Goal: Information Seeking & Learning: Find specific page/section

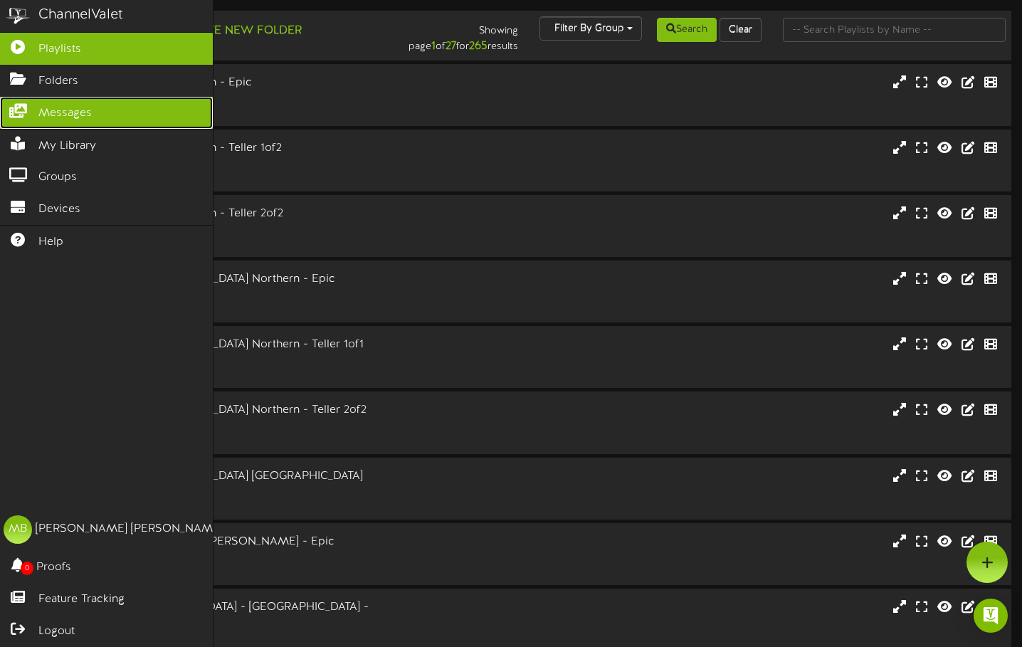
click at [19, 115] on icon at bounding box center [18, 109] width 36 height 11
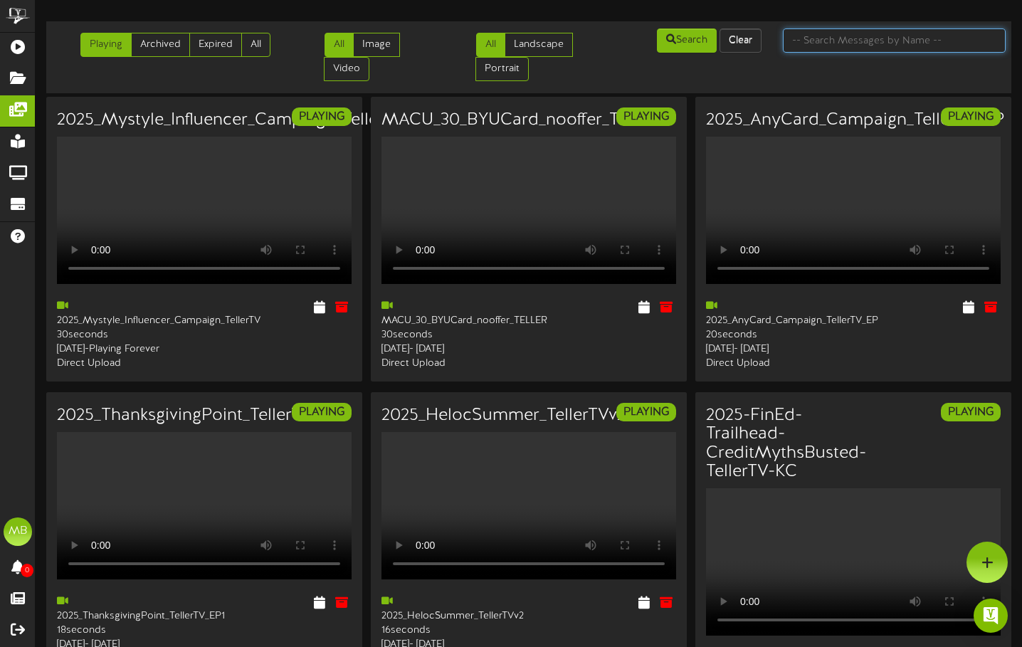
click at [833, 45] on input "text" at bounding box center [894, 40] width 223 height 24
type input "spanish"
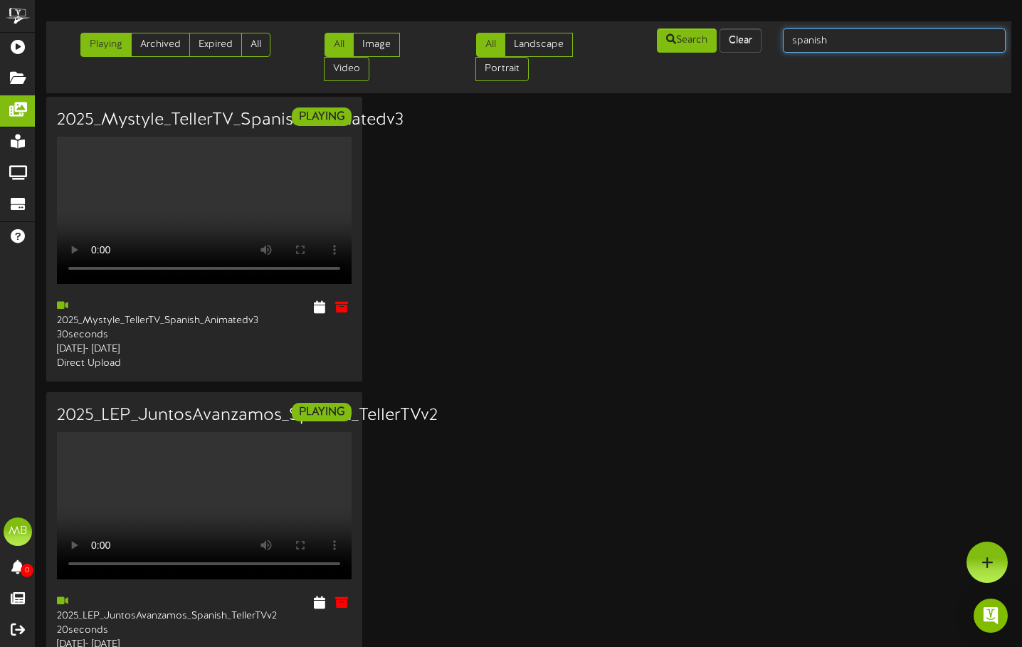
click at [833, 45] on input "spanish" at bounding box center [894, 40] width 223 height 24
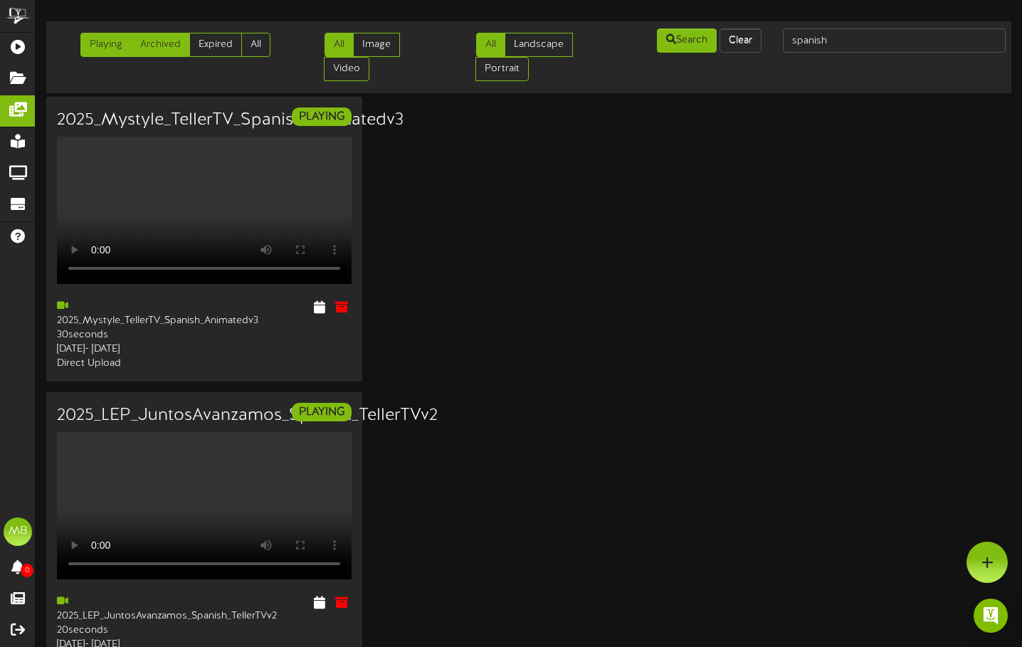
click at [169, 42] on link "Archived" at bounding box center [160, 45] width 59 height 24
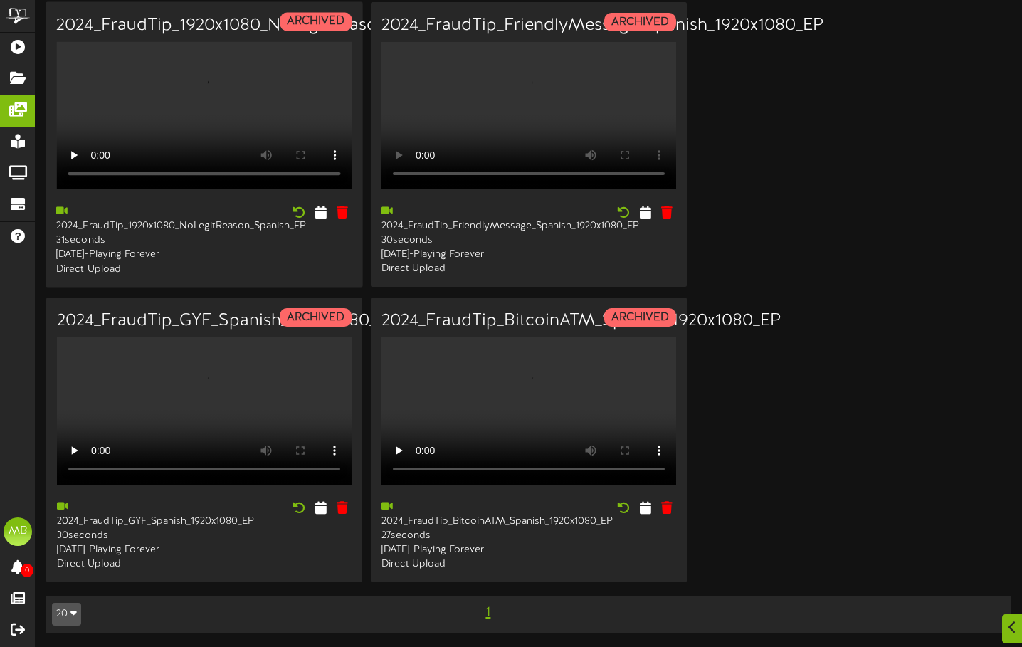
scroll to position [158, 0]
click at [68, 613] on button "20" at bounding box center [66, 614] width 29 height 23
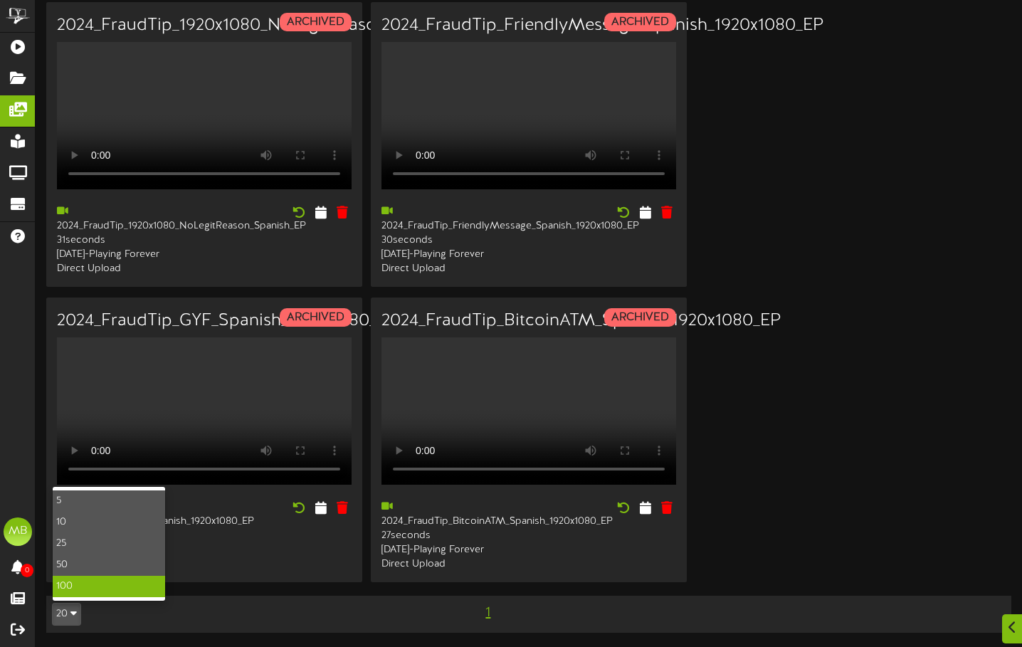
click at [74, 578] on div "100" at bounding box center [109, 586] width 112 height 21
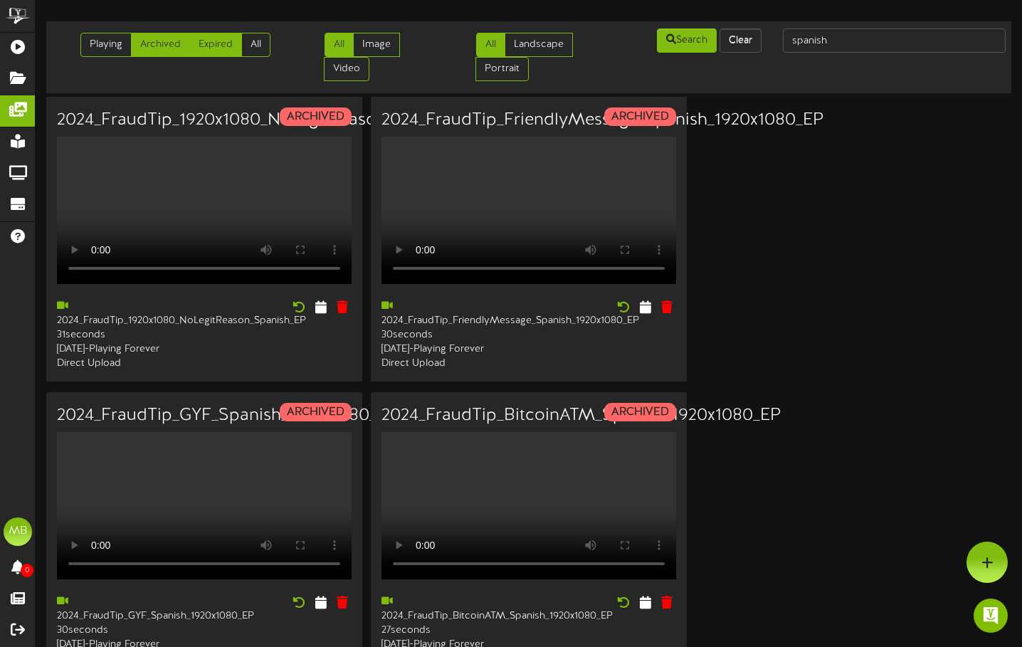
click at [213, 39] on link "Expired" at bounding box center [215, 45] width 53 height 24
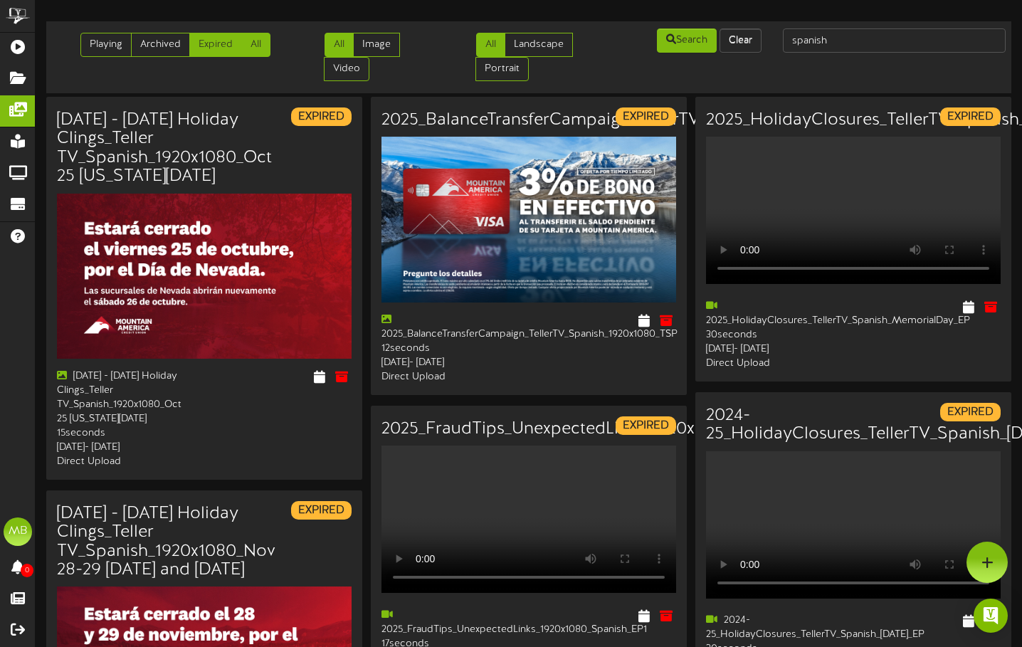
click at [258, 42] on link "All" at bounding box center [255, 45] width 29 height 24
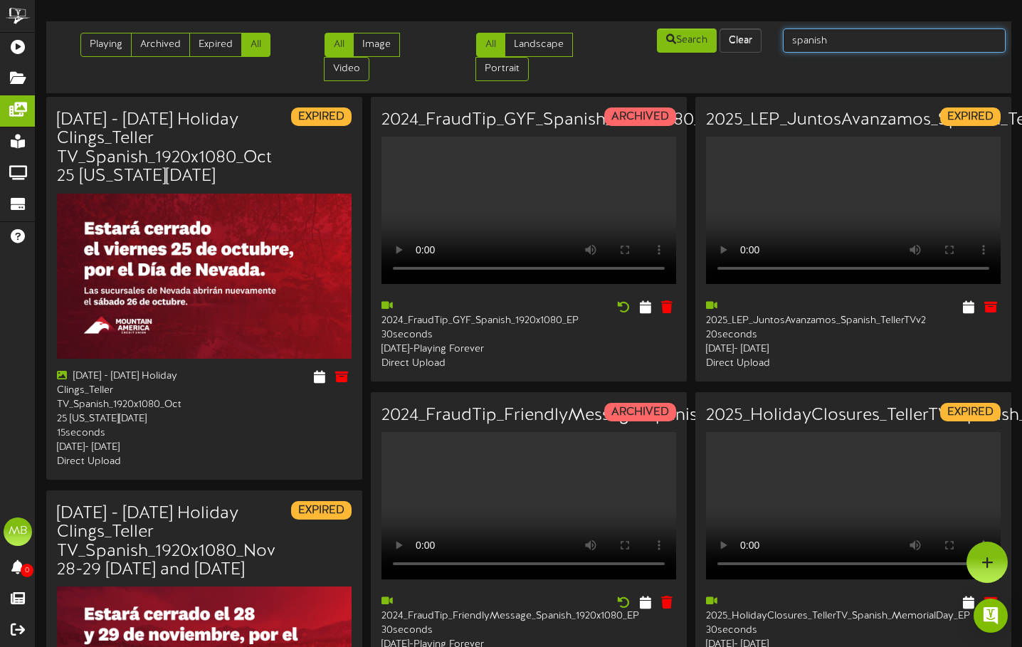
click at [833, 41] on input "spanish" at bounding box center [894, 40] width 223 height 24
type input "espanol"
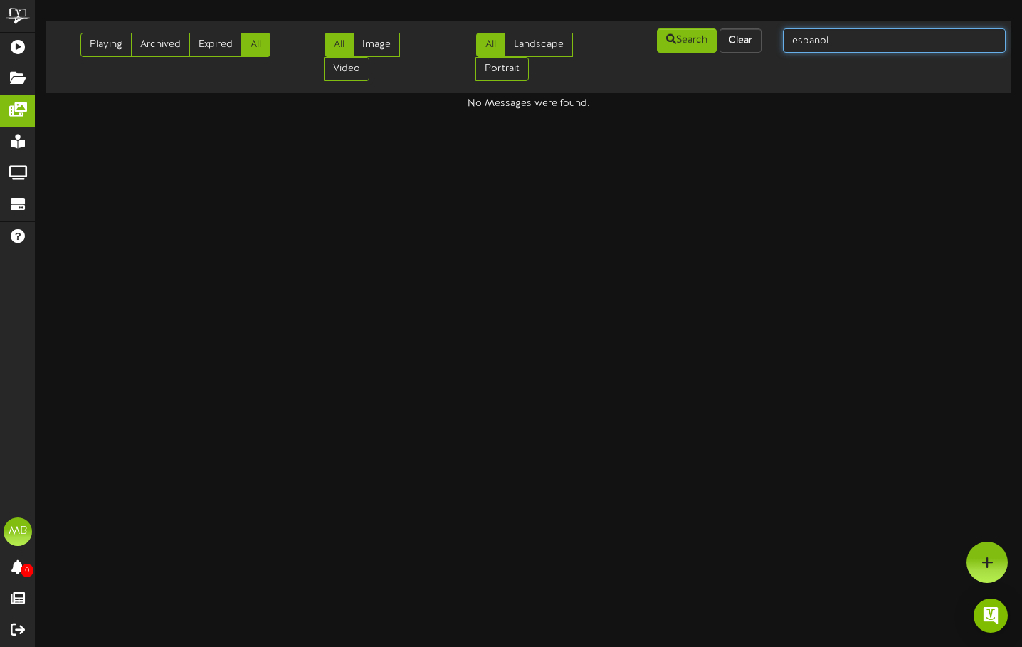
click at [818, 40] on input "espanol" at bounding box center [894, 40] width 223 height 24
type input "espańol"
click at [850, 39] on input "espańol" at bounding box center [894, 40] width 223 height 24
type input "futuro"
click at [887, 42] on input "futuro" at bounding box center [894, 40] width 223 height 24
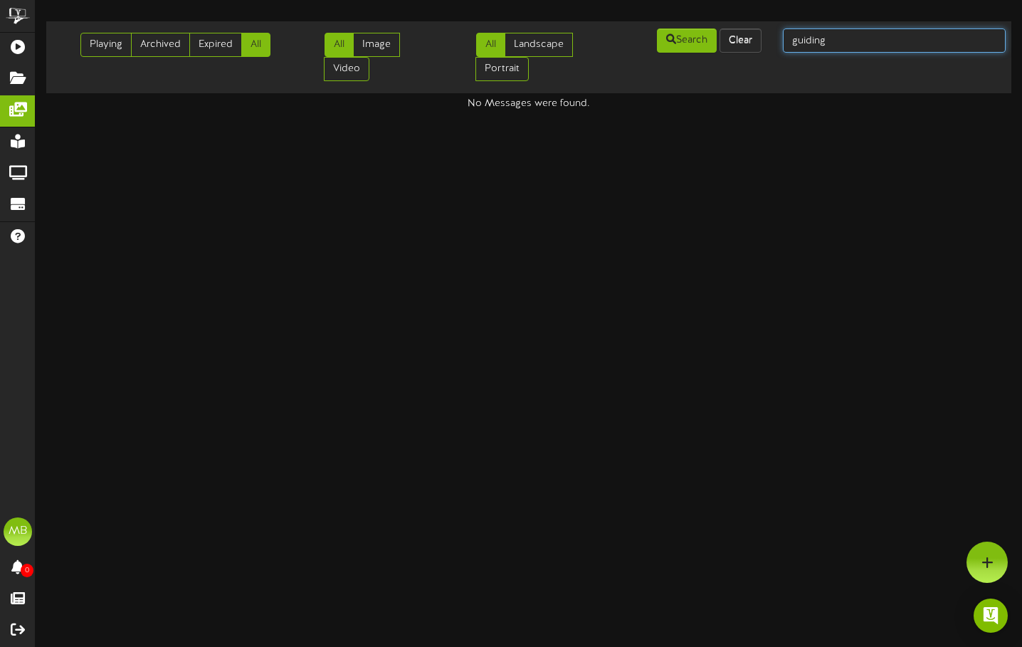
type input "guiding"
click at [886, 50] on input "guiding" at bounding box center [894, 40] width 223 height 24
type input "GYF"
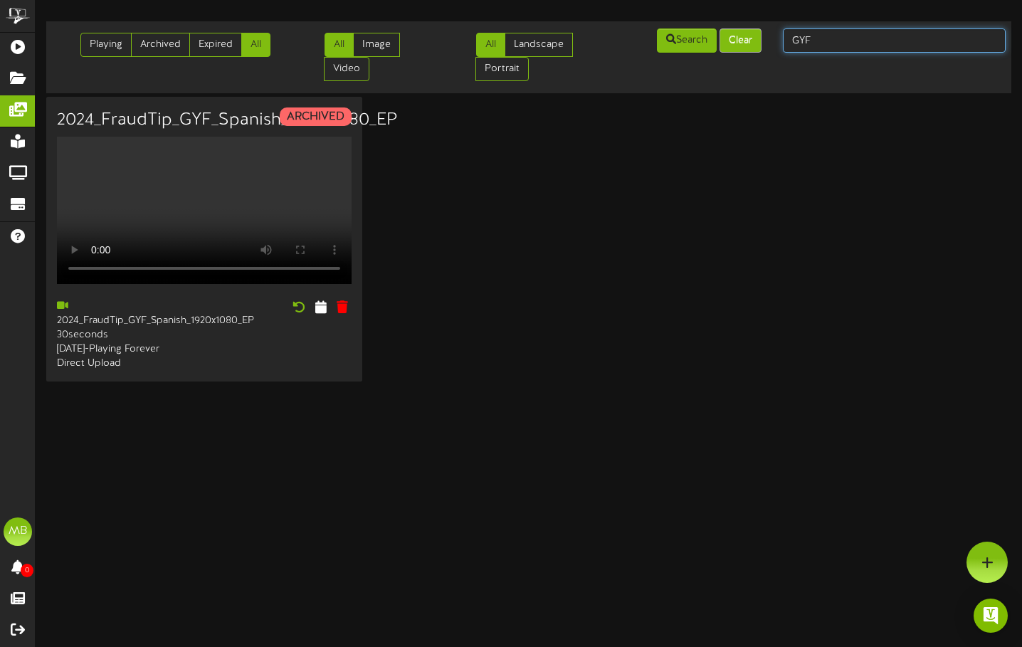
drag, startPoint x: 819, startPoint y: 41, endPoint x: 723, endPoint y: 45, distance: 96.1
click at [726, 45] on div "Playing Archived Expired All All Image Video All Landscape Portrait" at bounding box center [528, 57] width 975 height 60
type input "Spanish"
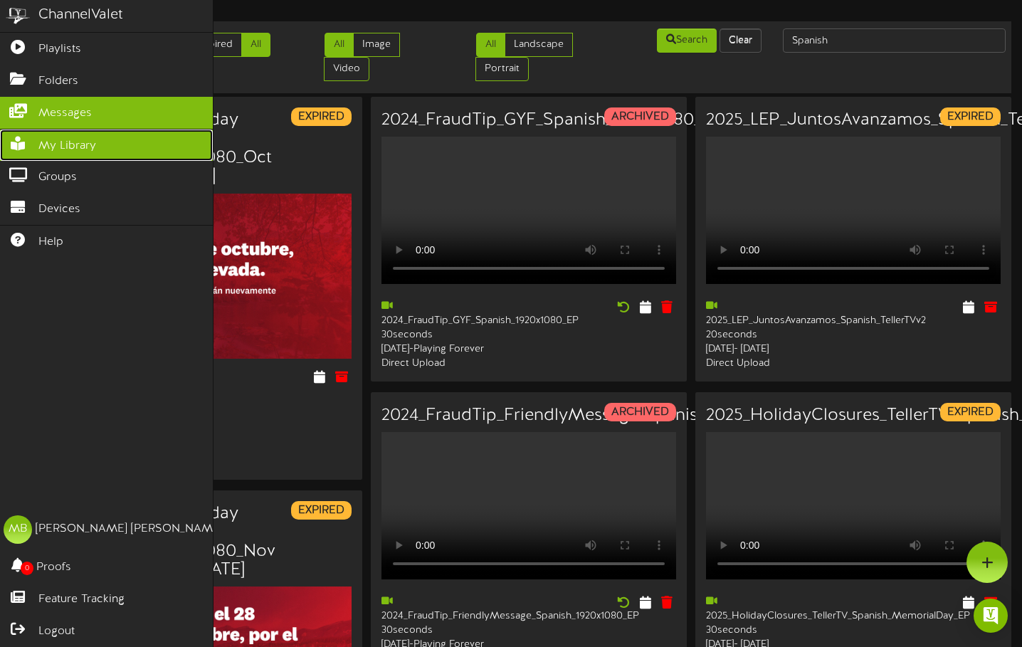
click at [72, 144] on span "My Library" at bounding box center [67, 146] width 58 height 16
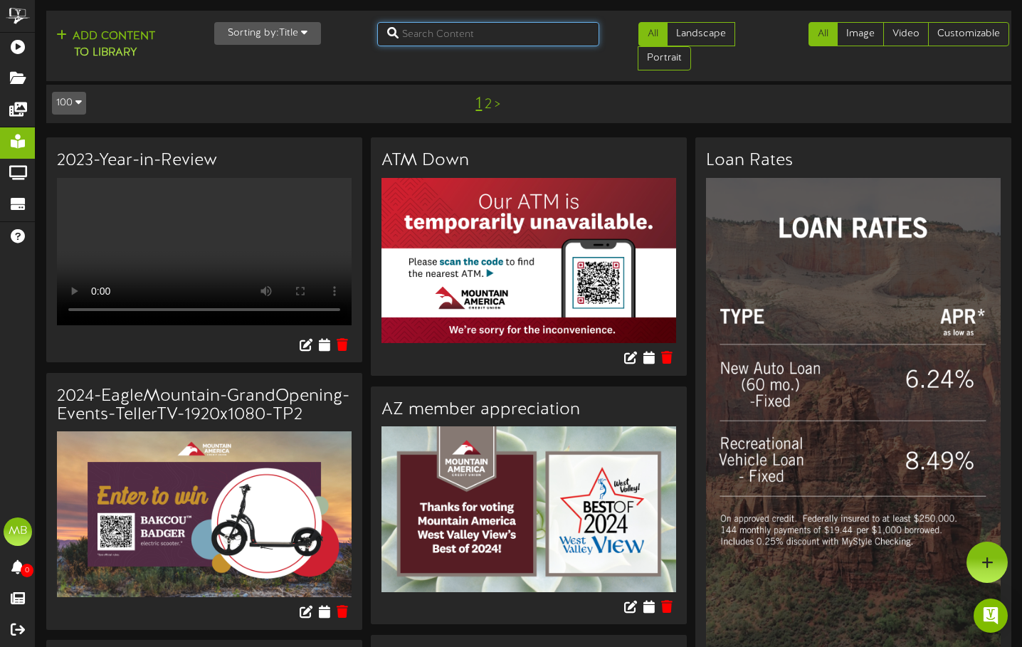
click at [424, 36] on input "text" at bounding box center [488, 34] width 223 height 24
type input "spanish"
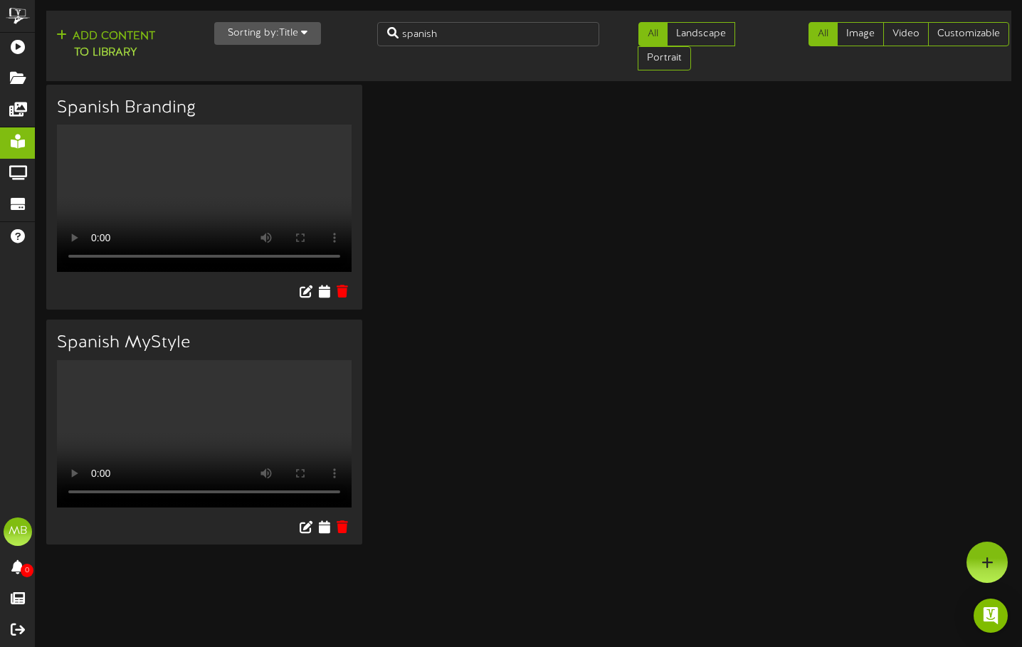
click at [430, 239] on div "Spanish Branding Your browser does not support HTML5 video. Spanish MyStyle" at bounding box center [528, 320] width 965 height 470
click at [324, 299] on icon at bounding box center [324, 291] width 14 height 16
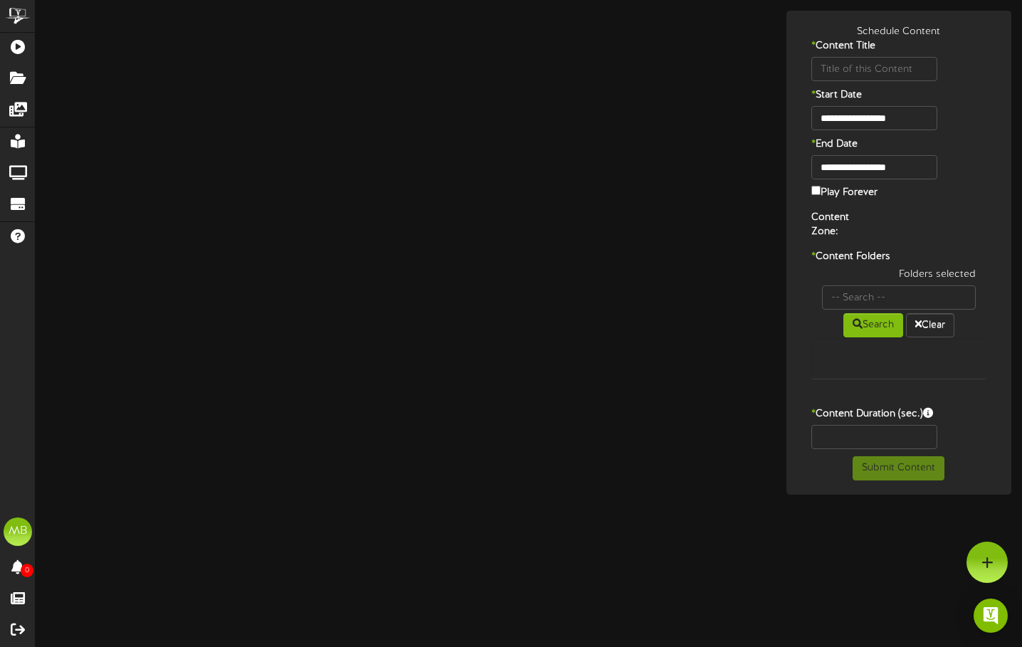
type input "Spanish Branding"
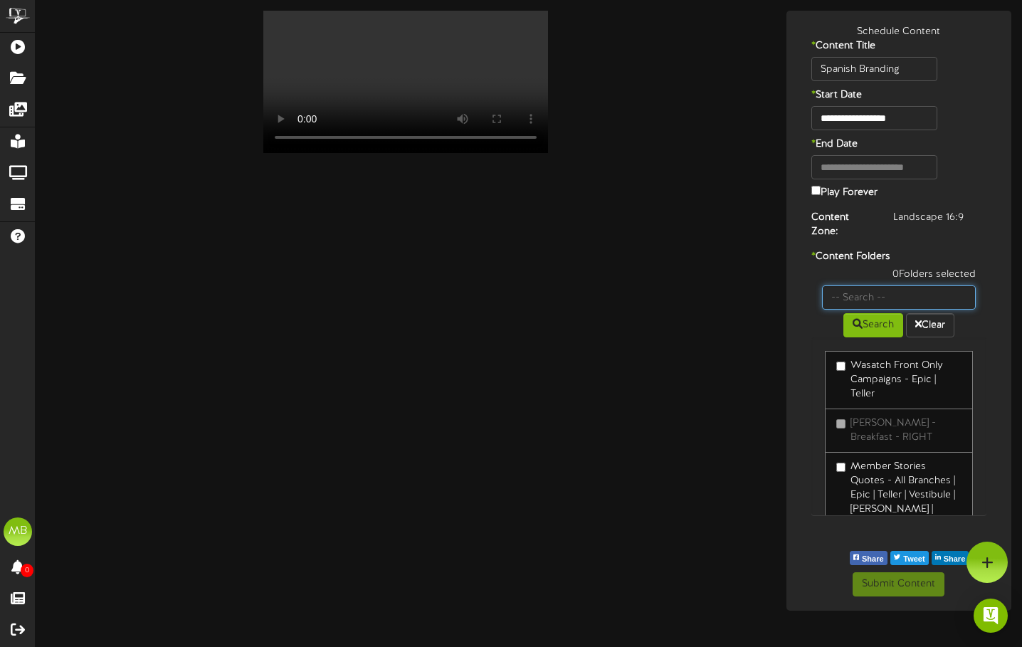
click at [896, 300] on input "text" at bounding box center [899, 297] width 154 height 24
type input "spanish"
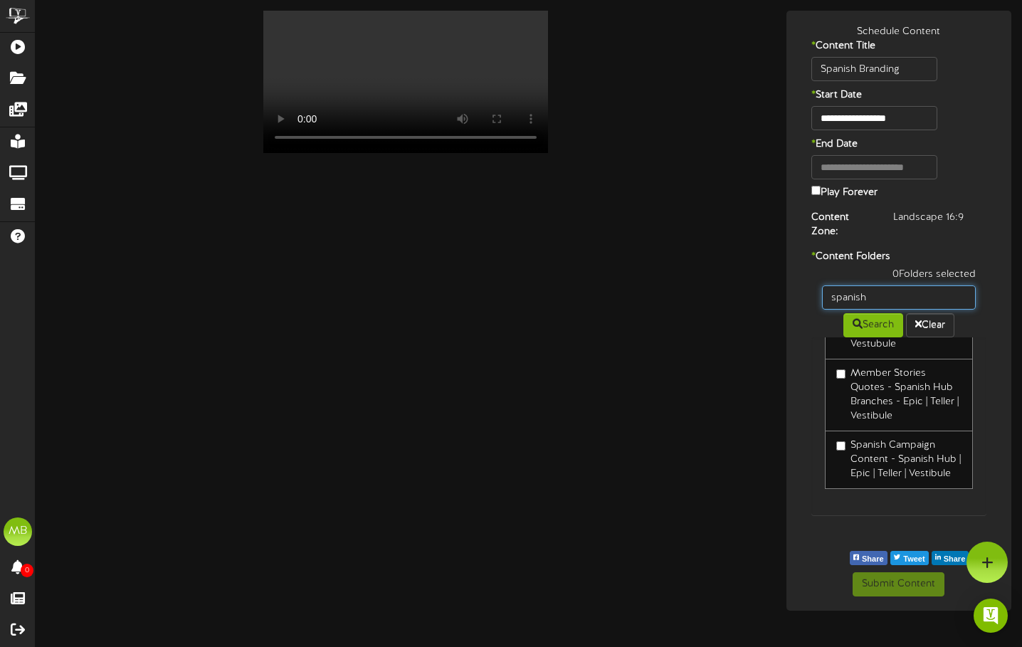
scroll to position [181, 0]
click at [897, 584] on button "Submit Content" at bounding box center [898, 584] width 92 height 24
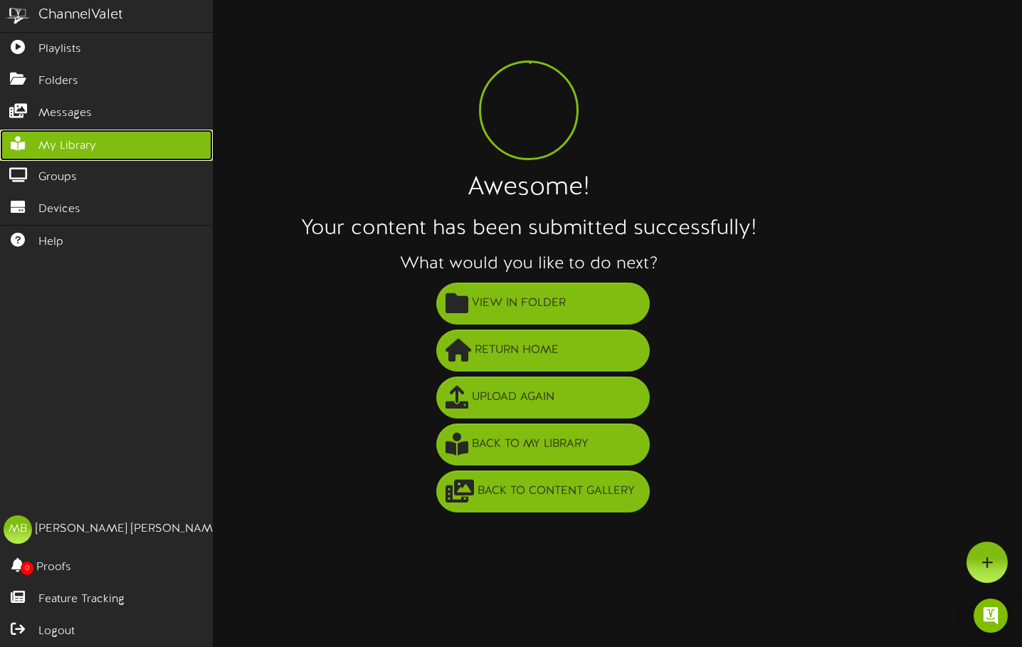
click at [48, 137] on link "My Library" at bounding box center [106, 146] width 213 height 32
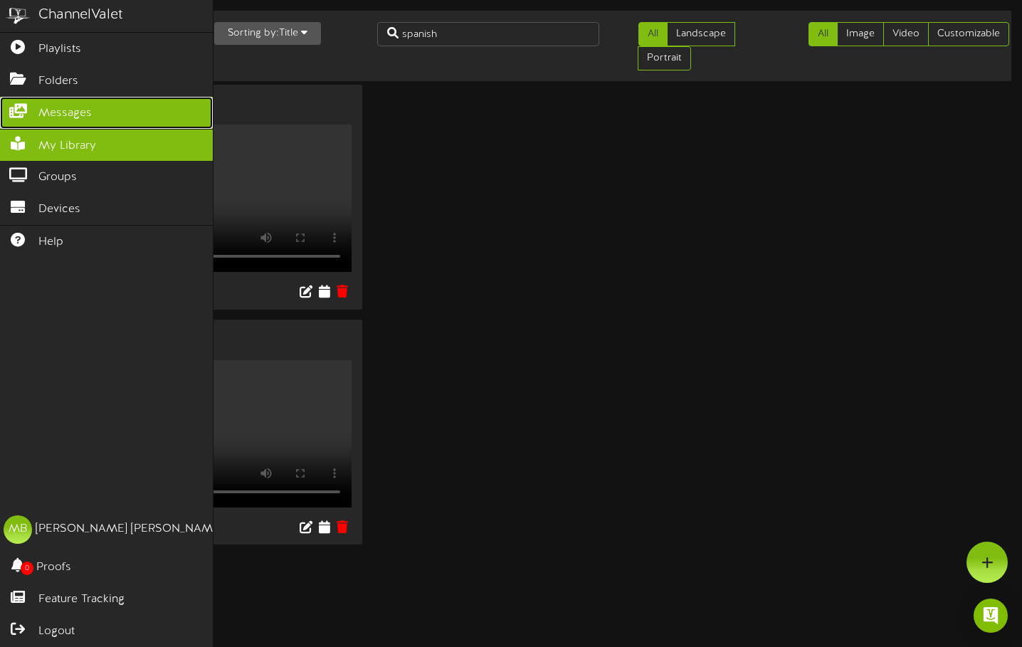
click at [19, 110] on icon at bounding box center [18, 109] width 36 height 11
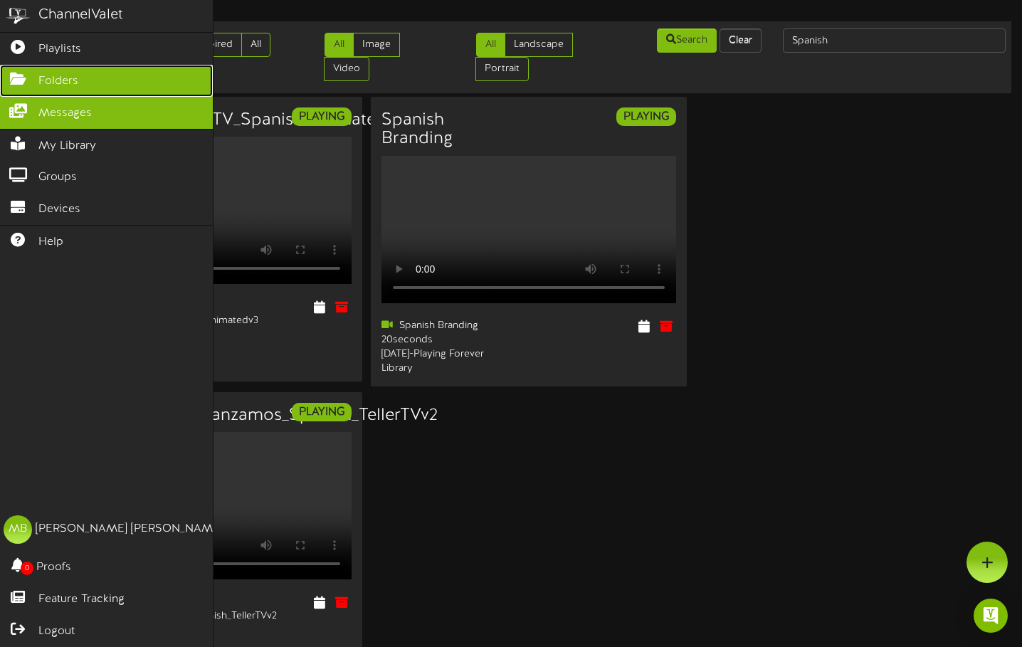
click at [20, 81] on icon at bounding box center [18, 77] width 36 height 11
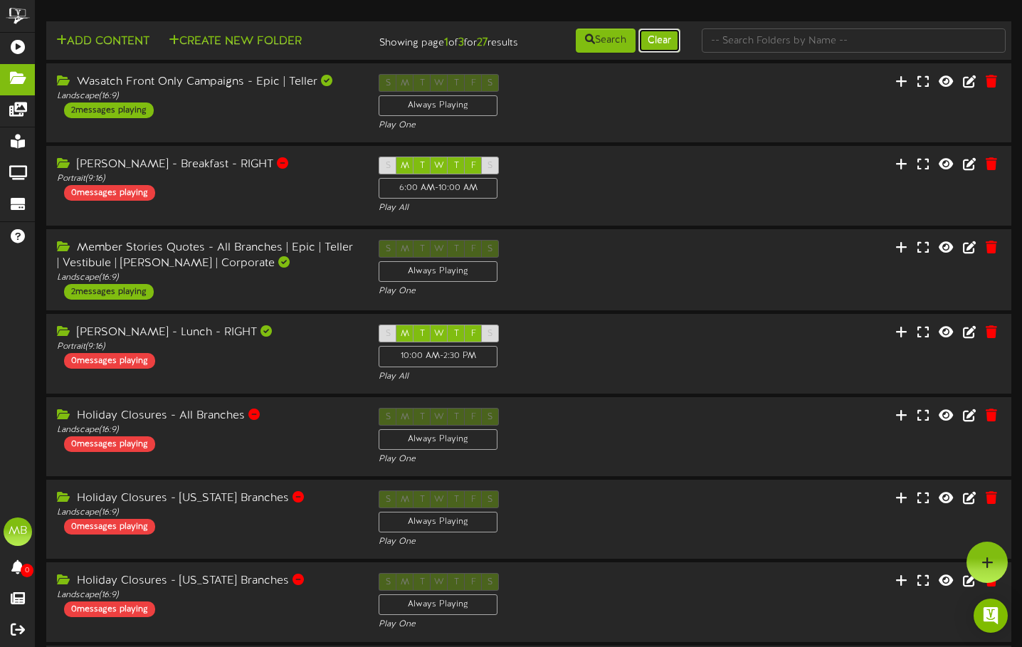
click at [648, 33] on button "Clear" at bounding box center [659, 40] width 42 height 24
